Goal: Transaction & Acquisition: Purchase product/service

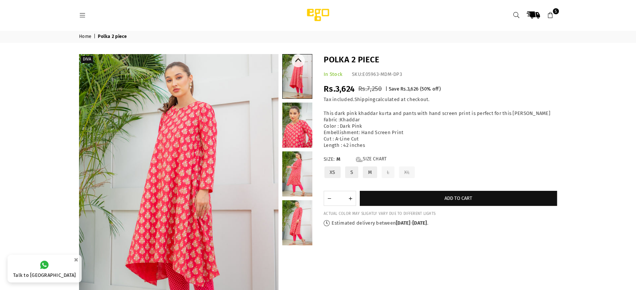
click at [291, 132] on link at bounding box center [297, 125] width 30 height 45
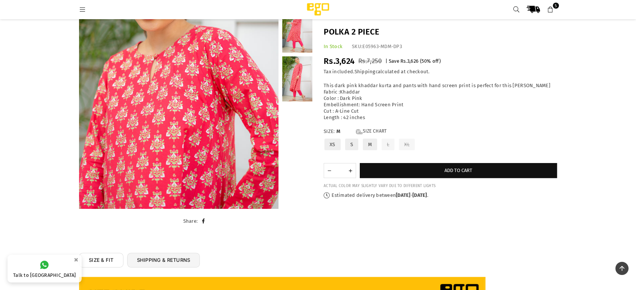
scroll to position [122, 0]
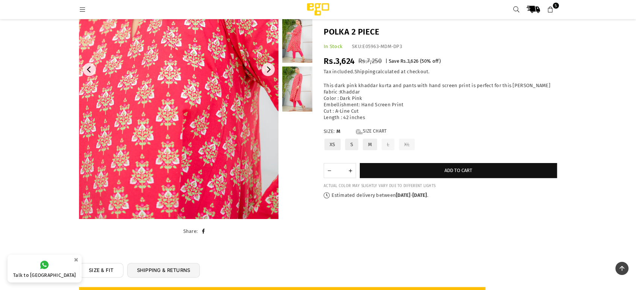
click at [186, 195] on img at bounding box center [174, 5] width 301 height 451
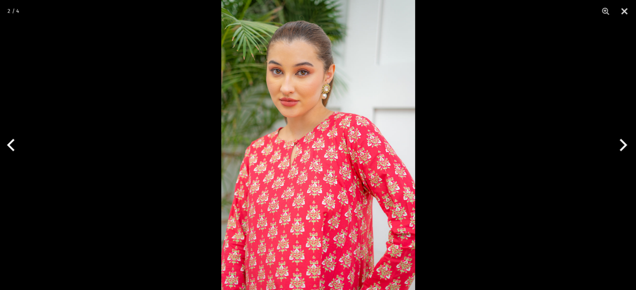
click at [304, 212] on img at bounding box center [318, 145] width 194 height 290
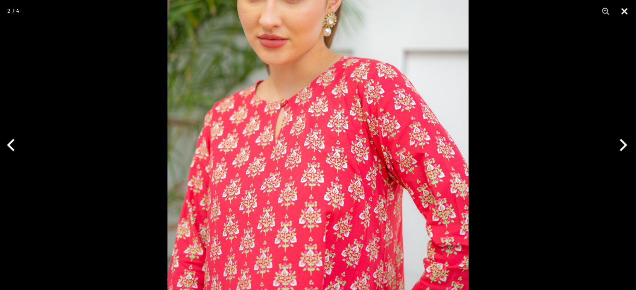
click at [625, 8] on button "Close" at bounding box center [623, 11] width 19 height 23
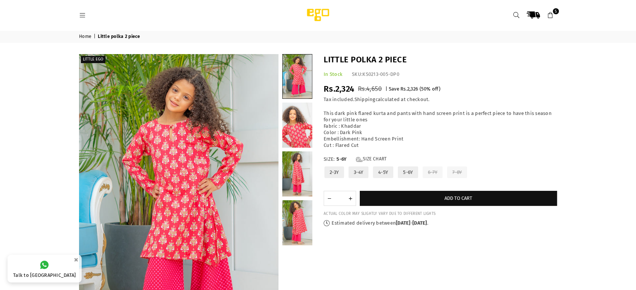
click at [381, 172] on label "4-5Y" at bounding box center [383, 172] width 22 height 13
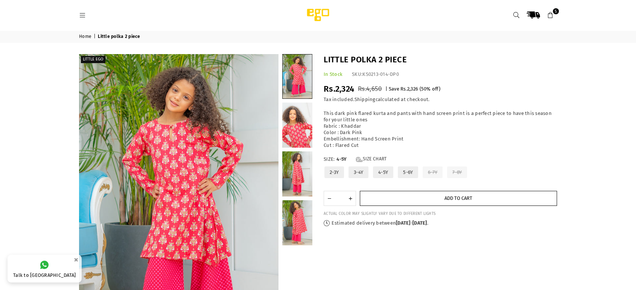
click at [394, 198] on button "Add to cart" at bounding box center [457, 198] width 197 height 15
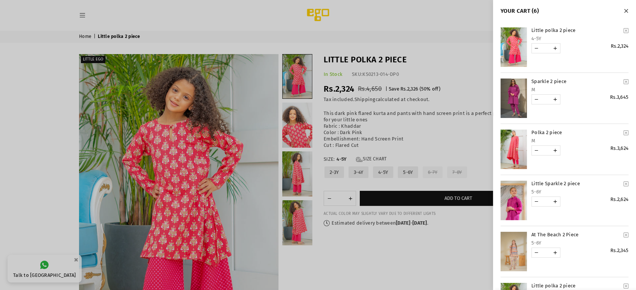
scroll to position [137, 0]
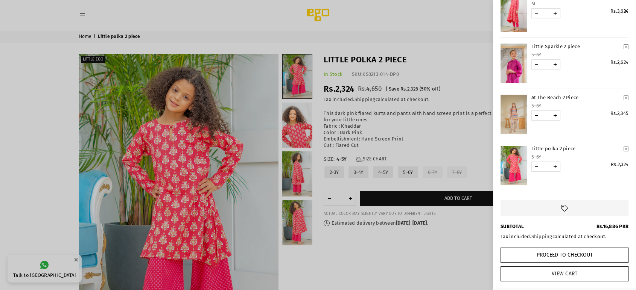
click at [542, 273] on link "View Cart" at bounding box center [564, 274] width 128 height 15
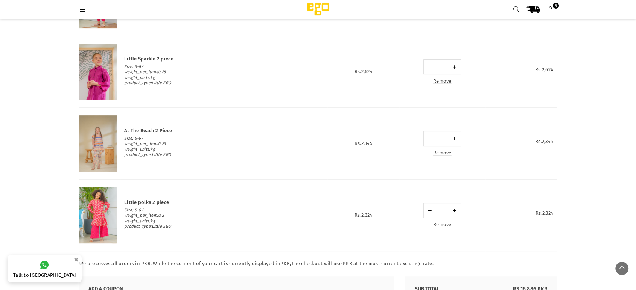
scroll to position [265, 0]
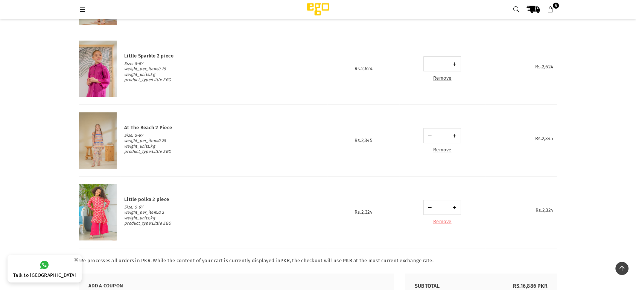
click at [444, 223] on link "Remove" at bounding box center [442, 222] width 18 height 6
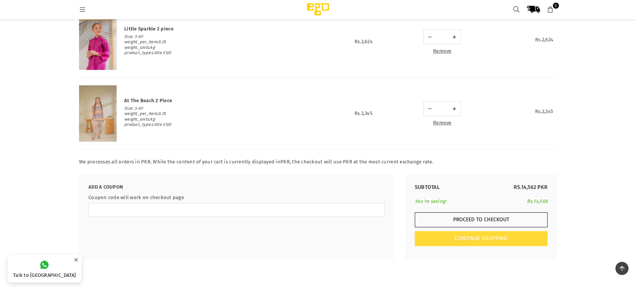
scroll to position [292, 0]
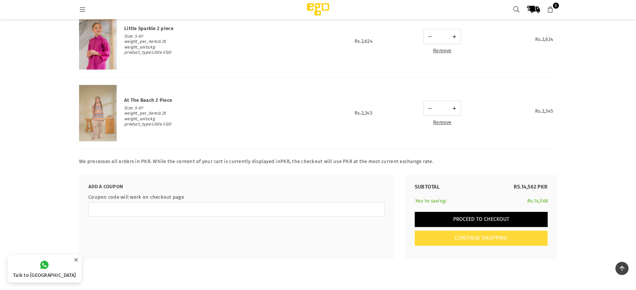
click at [486, 219] on button "Proceed to Checkout" at bounding box center [480, 219] width 133 height 15
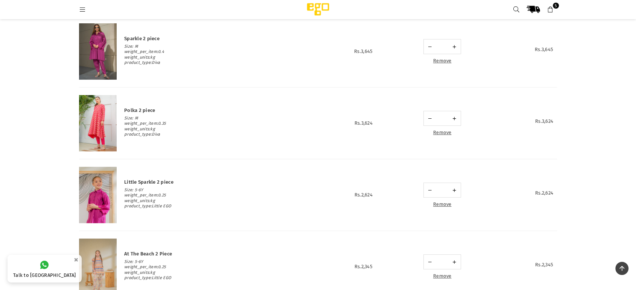
scroll to position [91, 0]
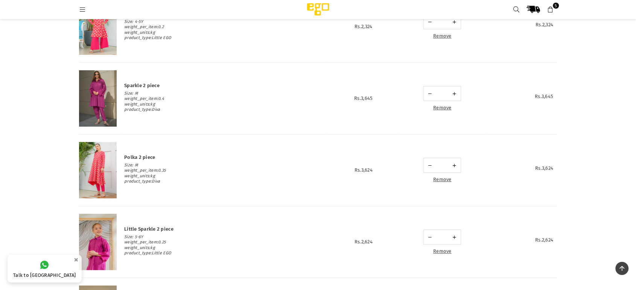
click at [96, 86] on img at bounding box center [98, 98] width 38 height 56
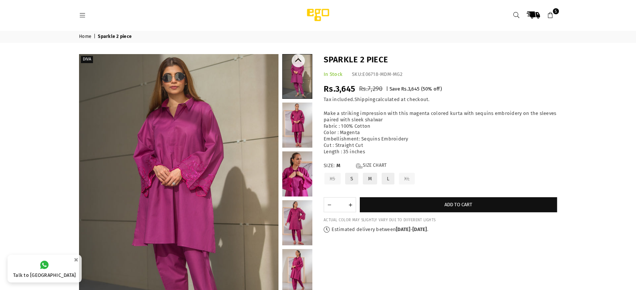
click at [292, 130] on link at bounding box center [297, 125] width 30 height 45
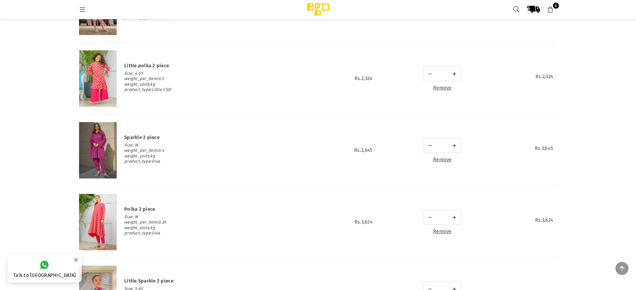
scroll to position [116, 0]
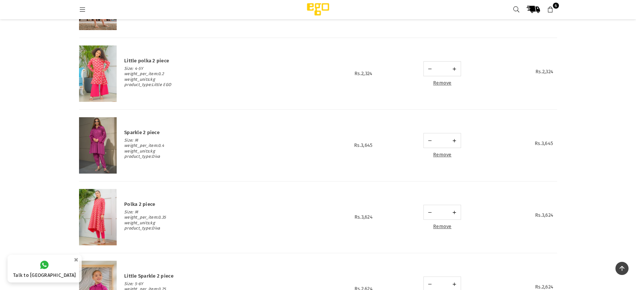
click at [91, 217] on img at bounding box center [98, 217] width 38 height 56
click at [442, 82] on link "Remove" at bounding box center [442, 83] width 18 height 6
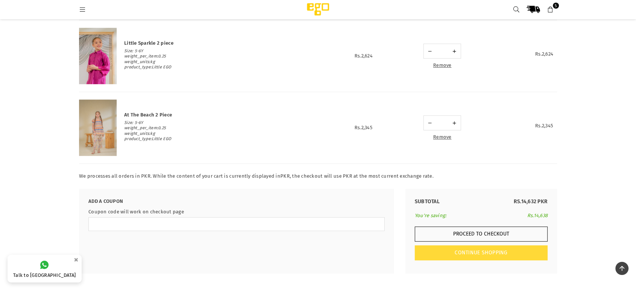
scroll to position [279, 0]
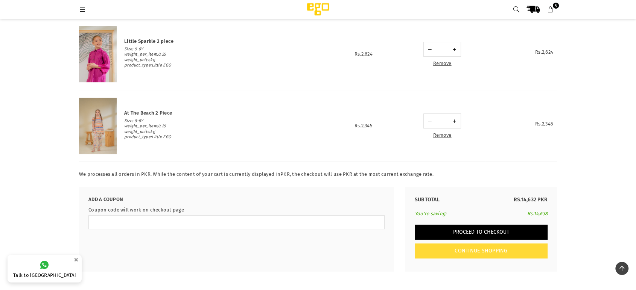
click at [482, 228] on button "Proceed to Checkout" at bounding box center [480, 232] width 133 height 15
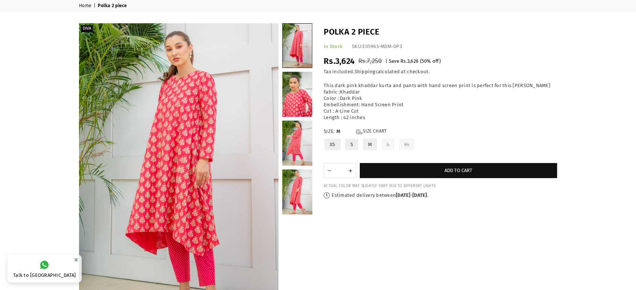
scroll to position [33, 0]
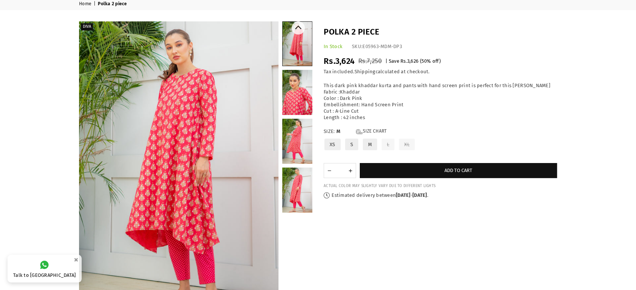
click at [302, 137] on link at bounding box center [297, 141] width 30 height 45
